Goal: Register for event/course

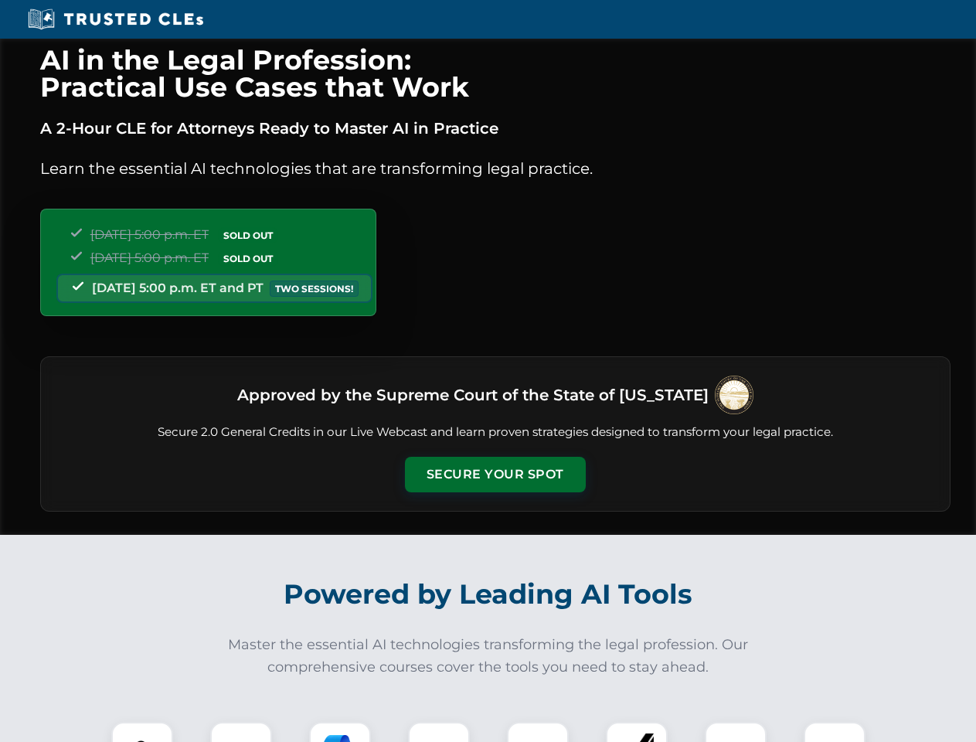
click at [495, 475] on button "Secure Your Spot" at bounding box center [495, 475] width 181 height 36
click at [142, 732] on img at bounding box center [142, 752] width 45 height 45
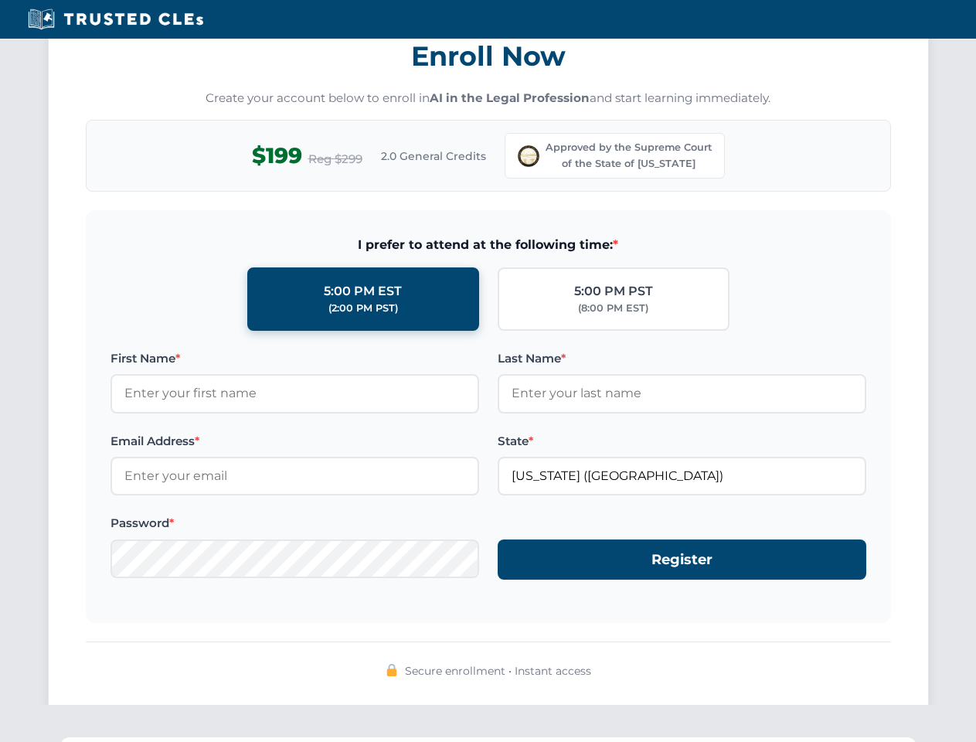
scroll to position [1527, 0]
